Goal: Information Seeking & Learning: Find specific fact

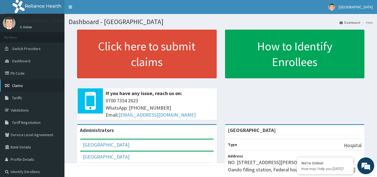
click at [24, 87] on link "Claims" at bounding box center [32, 86] width 64 height 12
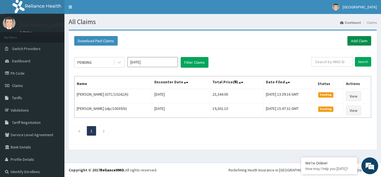
click at [359, 41] on link "Add Claim" at bounding box center [359, 41] width 24 height 10
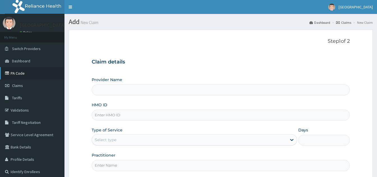
type input "Bakor Medical centre"
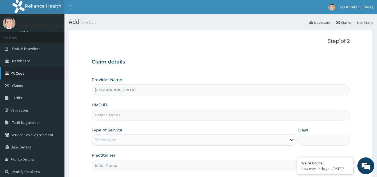
click at [22, 74] on link "PA Code" at bounding box center [32, 73] width 64 height 12
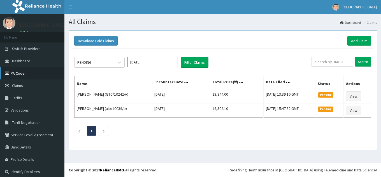
click at [25, 76] on link "PA Code" at bounding box center [32, 73] width 64 height 12
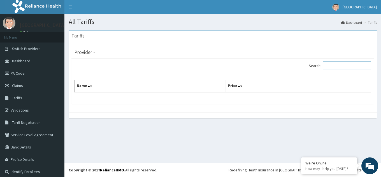
click at [332, 66] on input "Search:" at bounding box center [347, 66] width 48 height 8
type input "c"
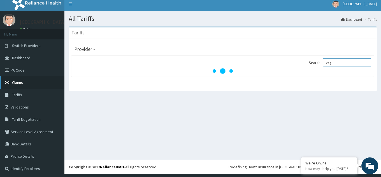
scroll to position [4, 0]
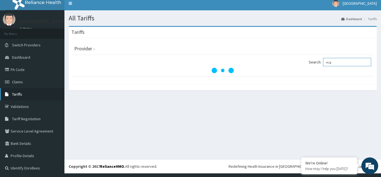
type input "ecg"
click at [18, 95] on span "Tariffs" at bounding box center [17, 94] width 10 height 5
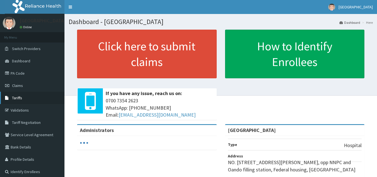
click at [18, 98] on span "Tariffs" at bounding box center [17, 97] width 10 height 5
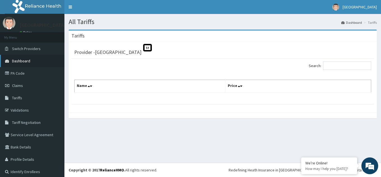
click at [24, 61] on span "Dashboard" at bounding box center [21, 61] width 18 height 5
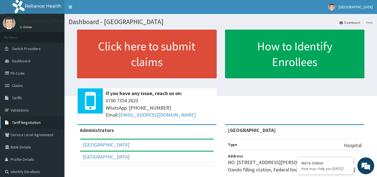
click at [28, 123] on span "Tariff Negotiation" at bounding box center [26, 122] width 29 height 5
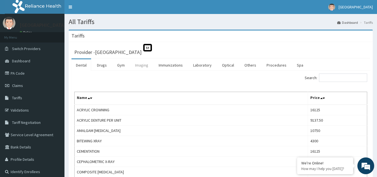
click at [139, 67] on link "Imaging" at bounding box center [141, 65] width 22 height 12
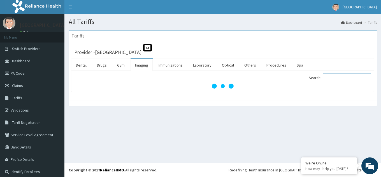
click at [334, 78] on input "Search:" at bounding box center [347, 78] width 48 height 8
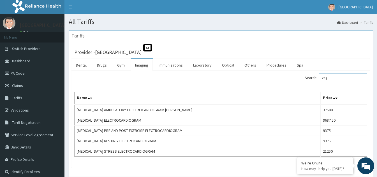
drag, startPoint x: 332, startPoint y: 78, endPoint x: 324, endPoint y: 79, distance: 7.6
click at [324, 79] on input "ecg" at bounding box center [343, 78] width 48 height 8
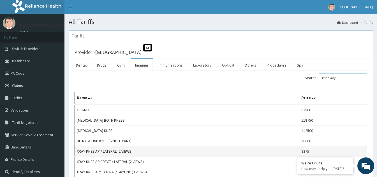
scroll to position [28, 0]
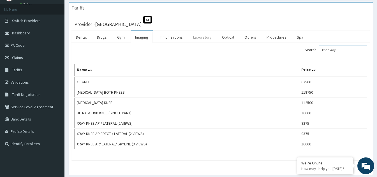
type input "knee xray"
click at [206, 39] on link "Laboratory" at bounding box center [201, 37] width 27 height 12
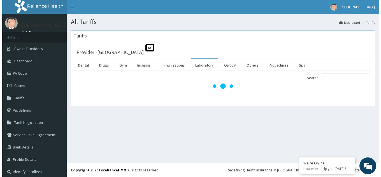
scroll to position [0, 0]
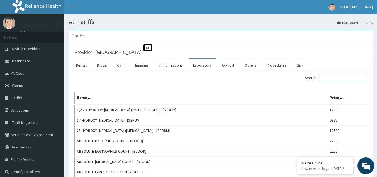
click at [338, 77] on input "Search:" at bounding box center [343, 78] width 48 height 8
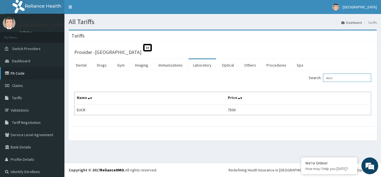
type input "eucr"
click at [17, 73] on link "PA Code" at bounding box center [32, 73] width 64 height 12
